Goal: Transaction & Acquisition: Purchase product/service

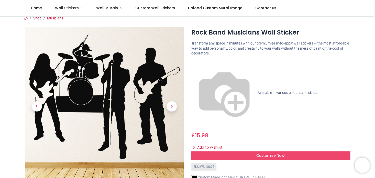
scroll to position [6, 0]
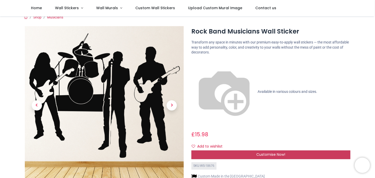
click at [251, 151] on div "Customise Now!" at bounding box center [271, 155] width 159 height 9
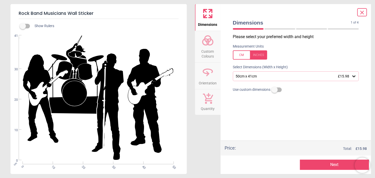
click at [354, 76] on icon at bounding box center [354, 76] width 5 height 5
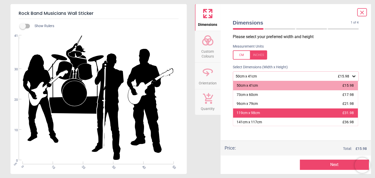
click at [338, 111] on div "119cm x 98cm £31.98" at bounding box center [295, 113] width 125 height 9
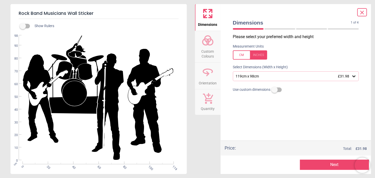
click at [354, 77] on icon at bounding box center [354, 77] width 3 height 2
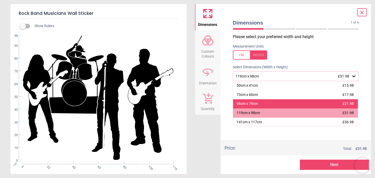
click at [320, 104] on div "96cm x 79cm £21.98" at bounding box center [295, 103] width 125 height 9
